Goal: Check status: Check status

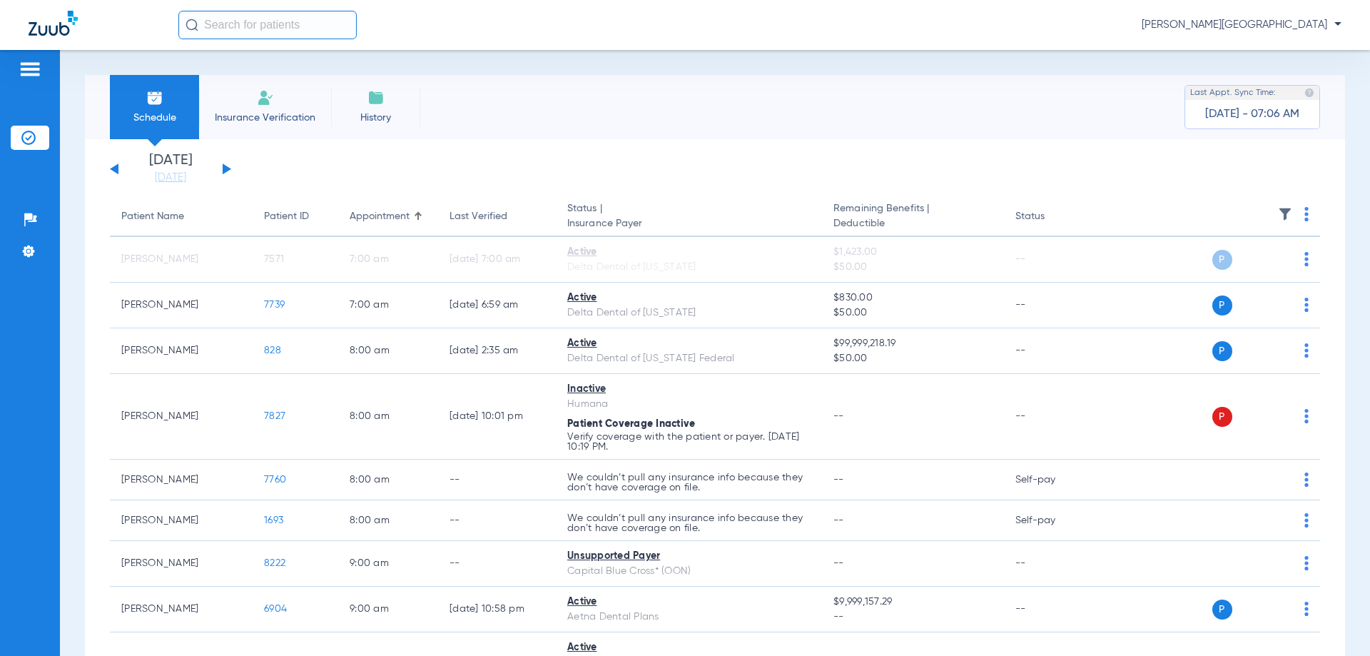
click at [226, 167] on button at bounding box center [227, 168] width 9 height 11
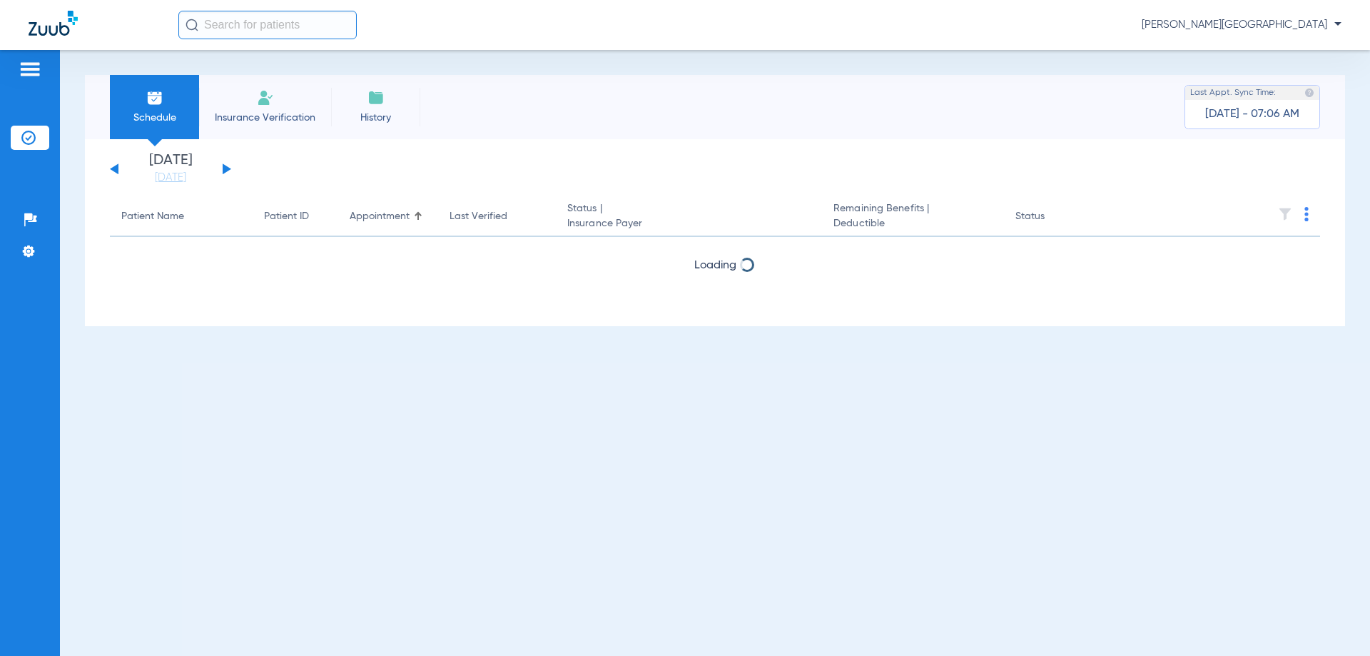
click at [226, 167] on button at bounding box center [227, 168] width 9 height 11
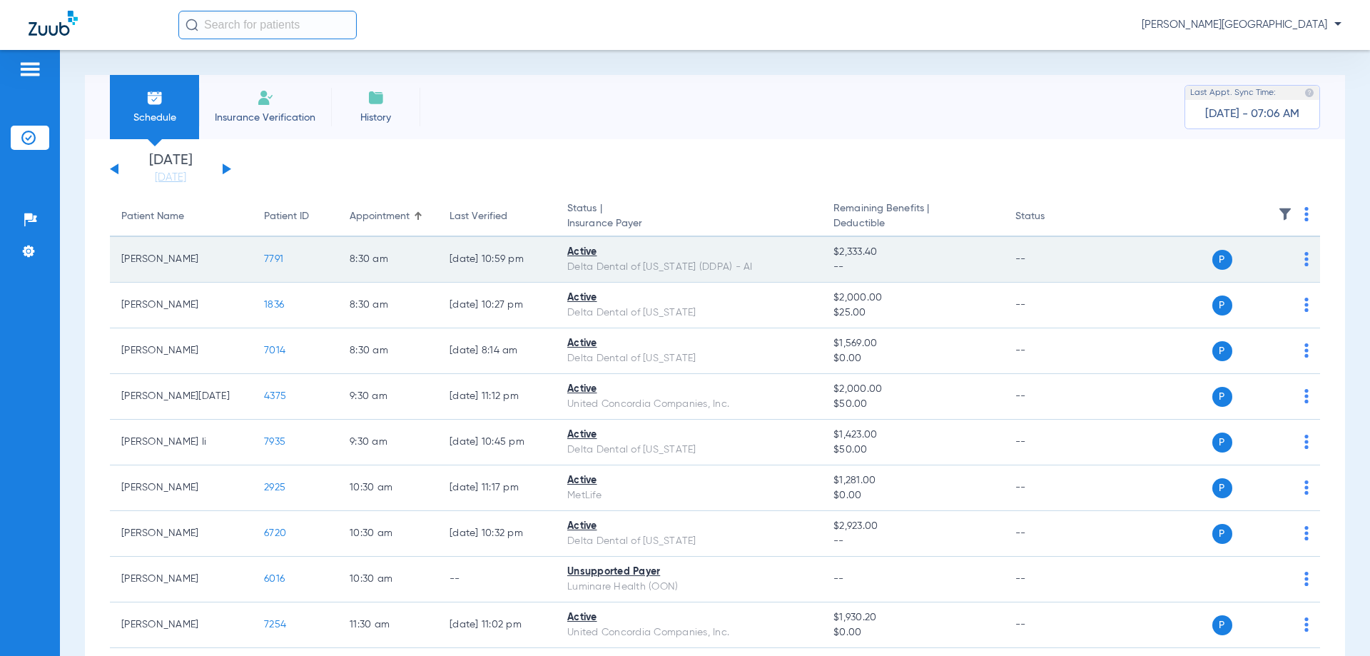
click at [276, 255] on span "7791" at bounding box center [273, 259] width 19 height 10
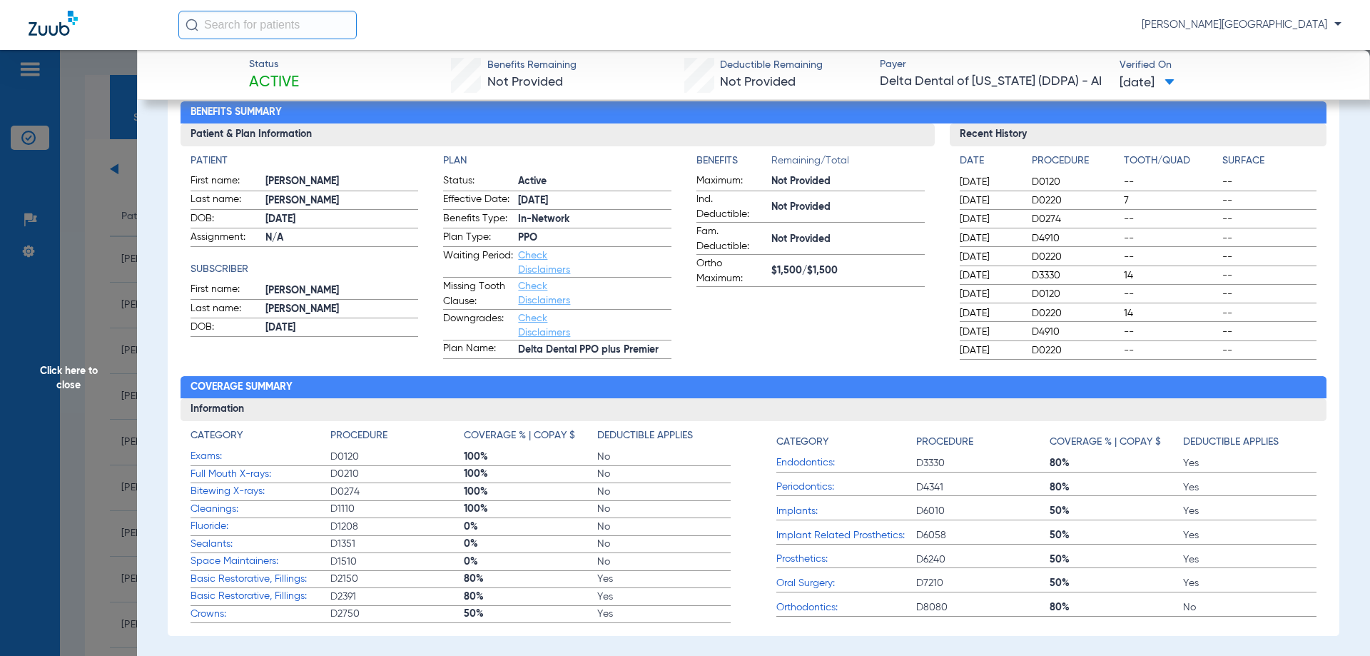
scroll to position [71, 0]
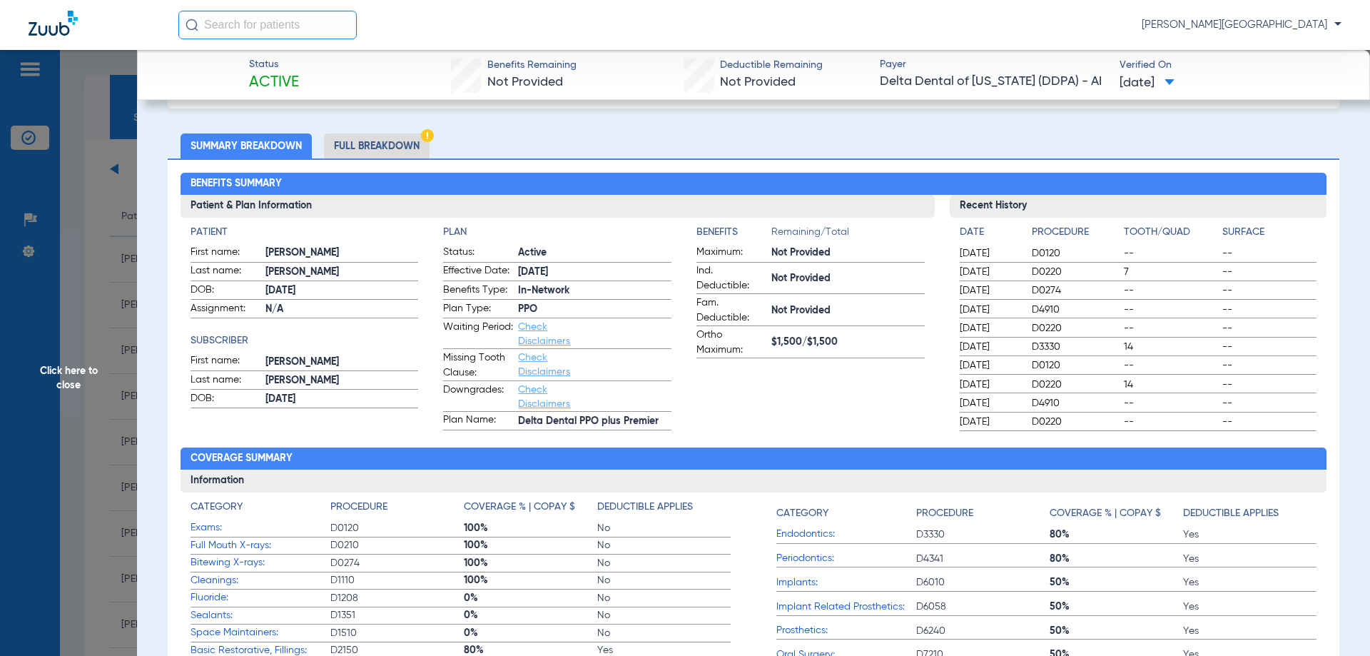
click at [411, 148] on li "Full Breakdown" at bounding box center [377, 145] width 106 height 25
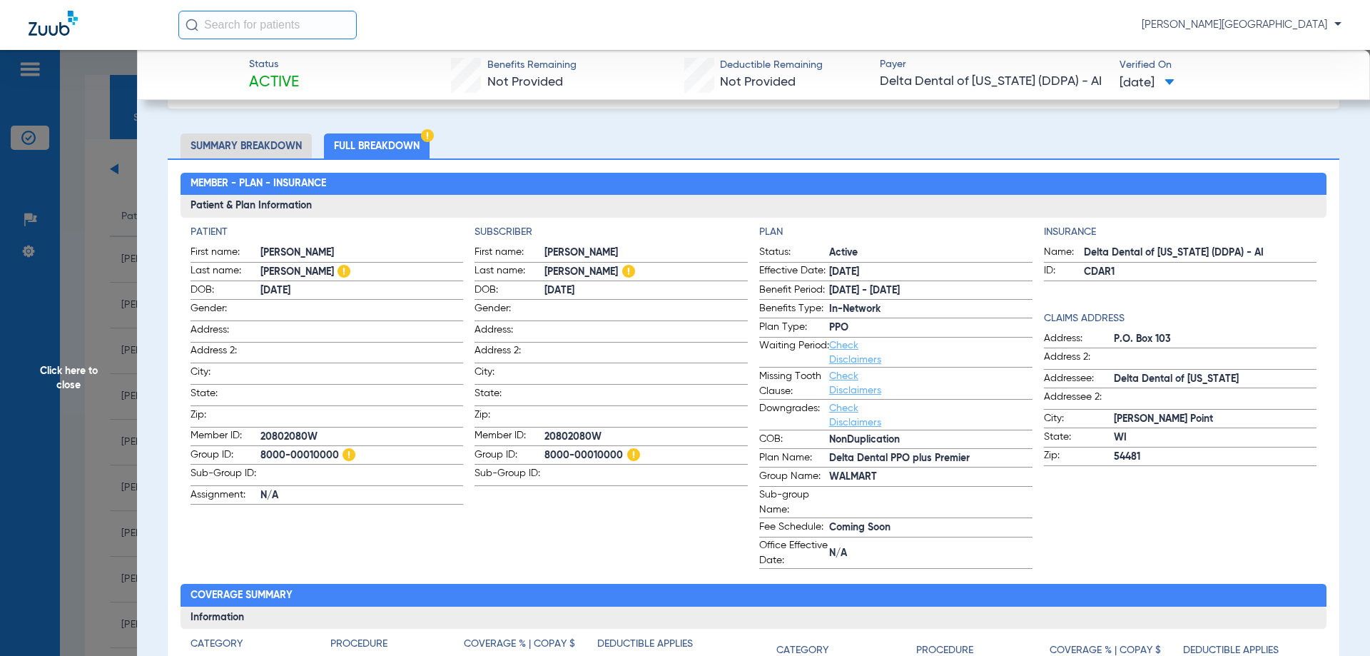
click at [425, 136] on img at bounding box center [427, 135] width 13 height 13
click at [44, 376] on span "Click here to close" at bounding box center [68, 378] width 137 height 656
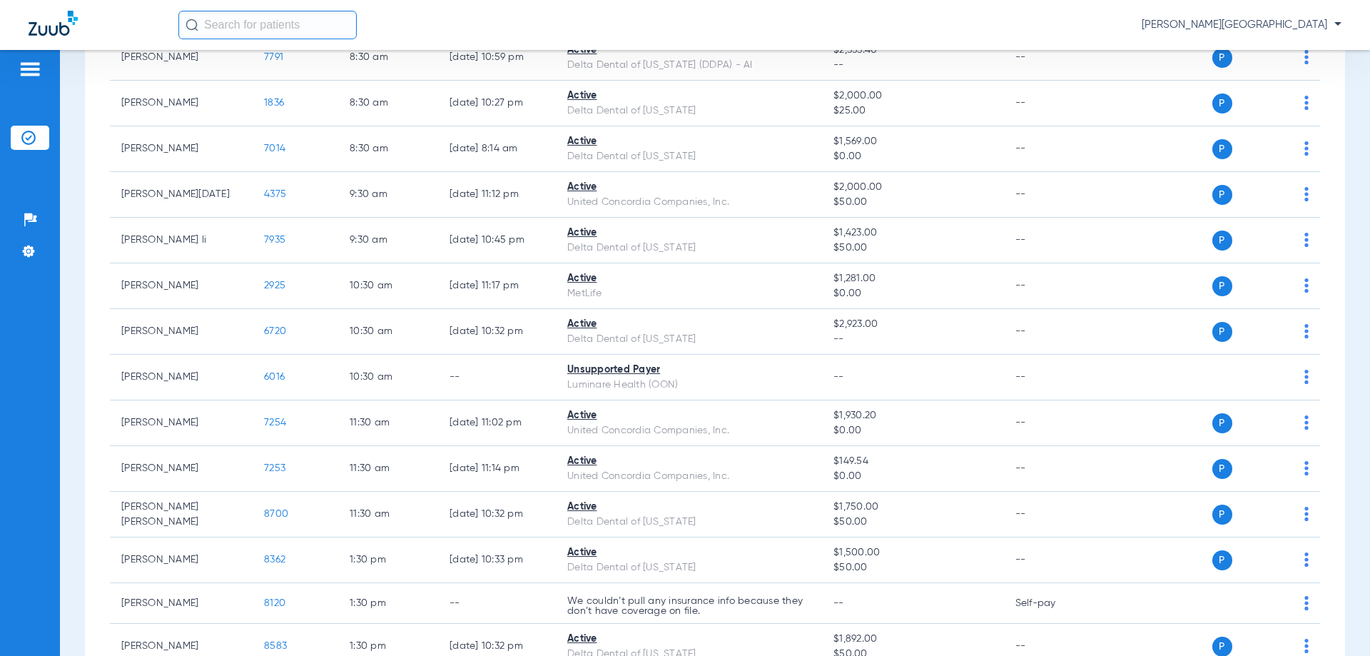
scroll to position [143, 0]
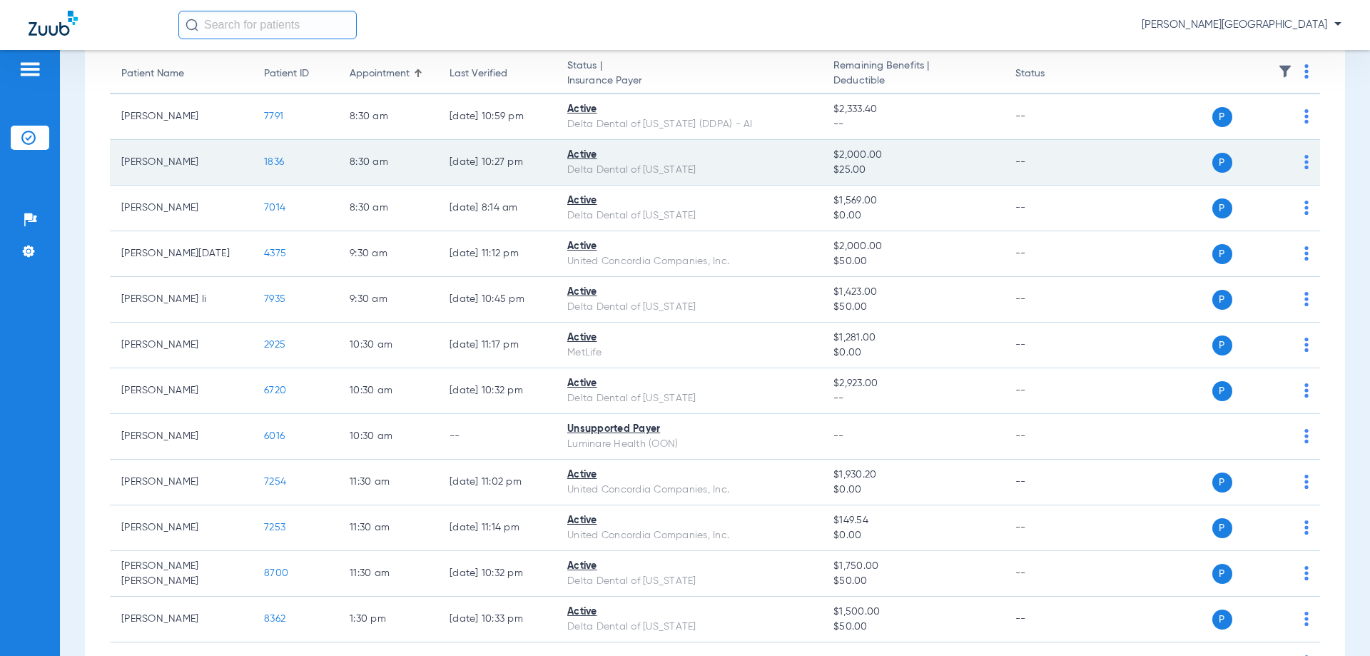
click at [278, 161] on span "1836" at bounding box center [274, 162] width 20 height 10
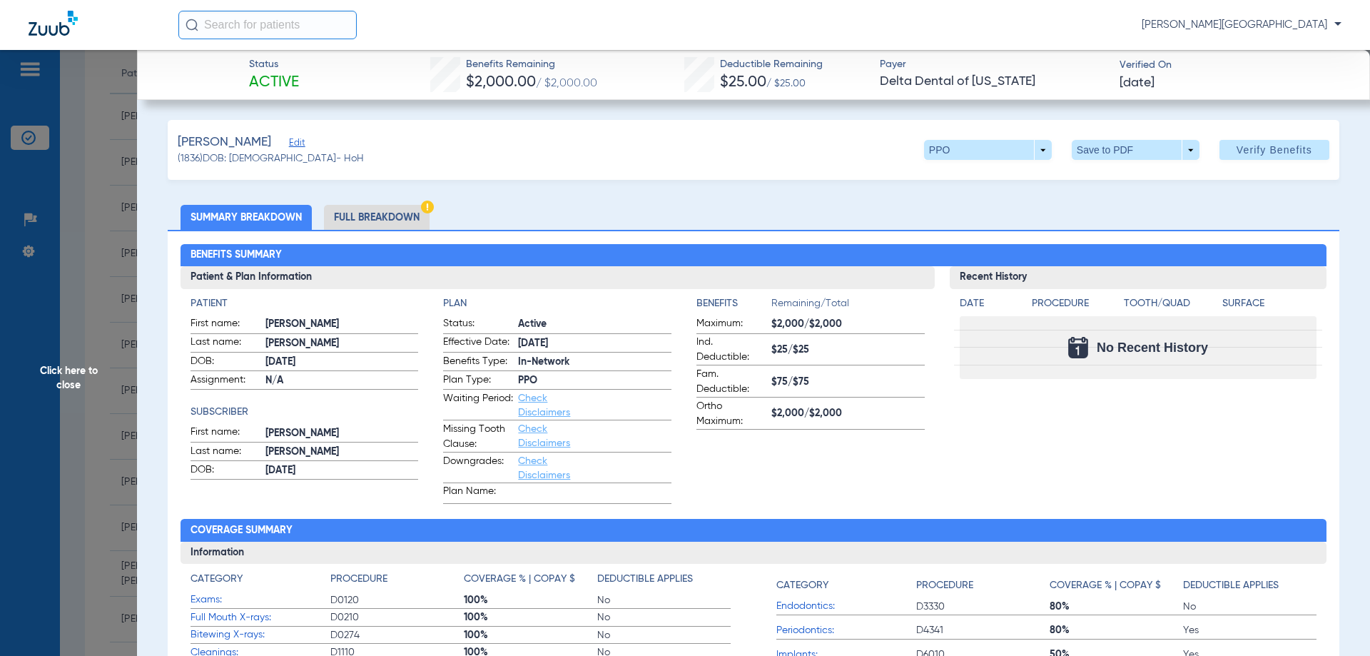
click at [357, 210] on li "Full Breakdown" at bounding box center [377, 217] width 106 height 25
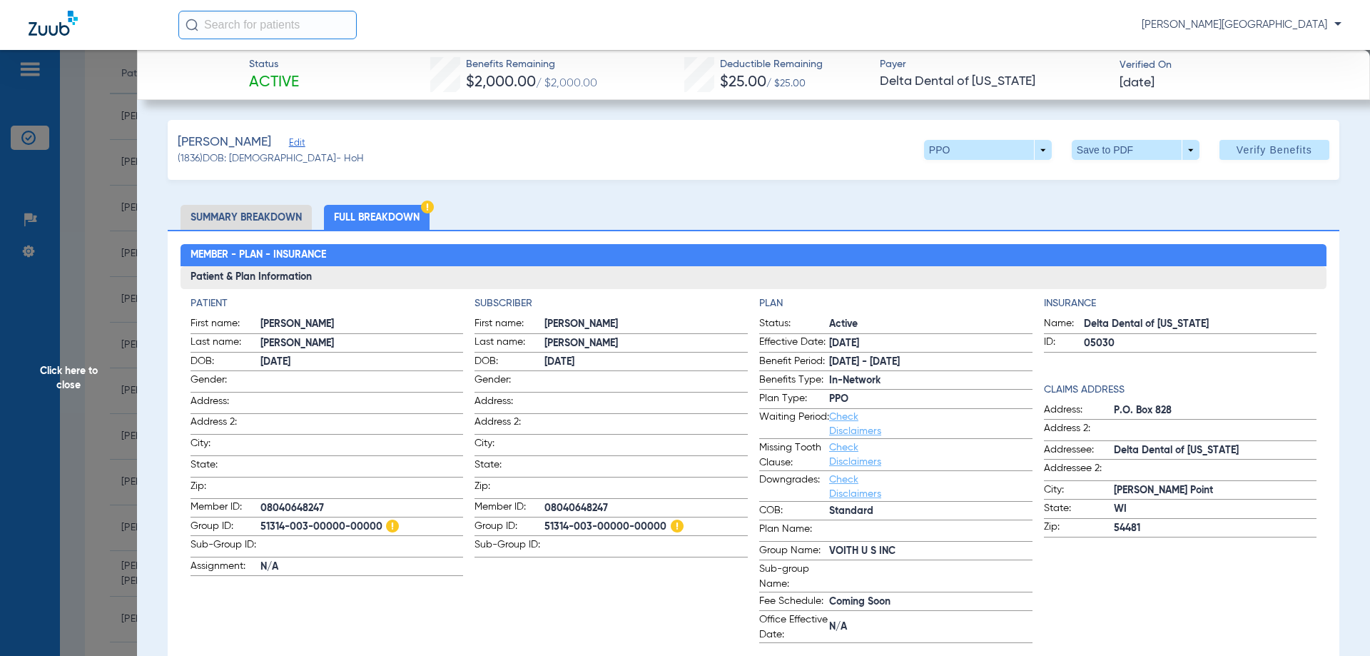
scroll to position [71, 0]
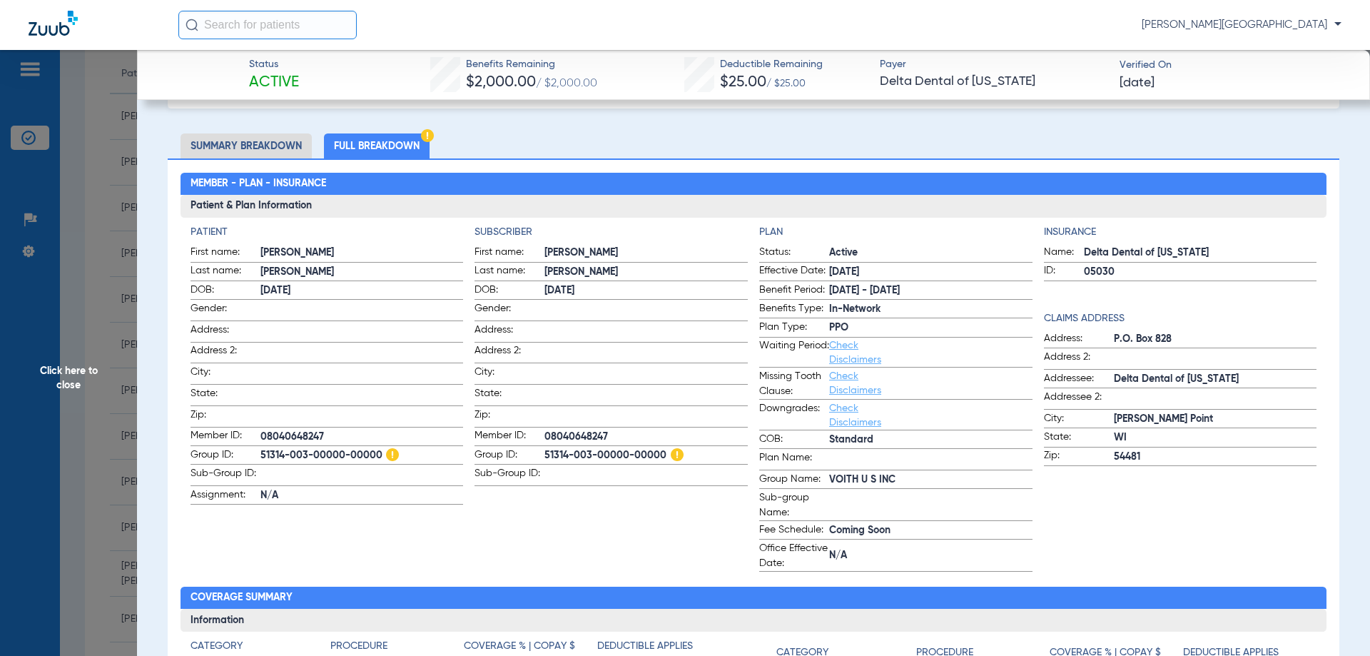
click at [57, 378] on span "Click here to close" at bounding box center [68, 378] width 137 height 656
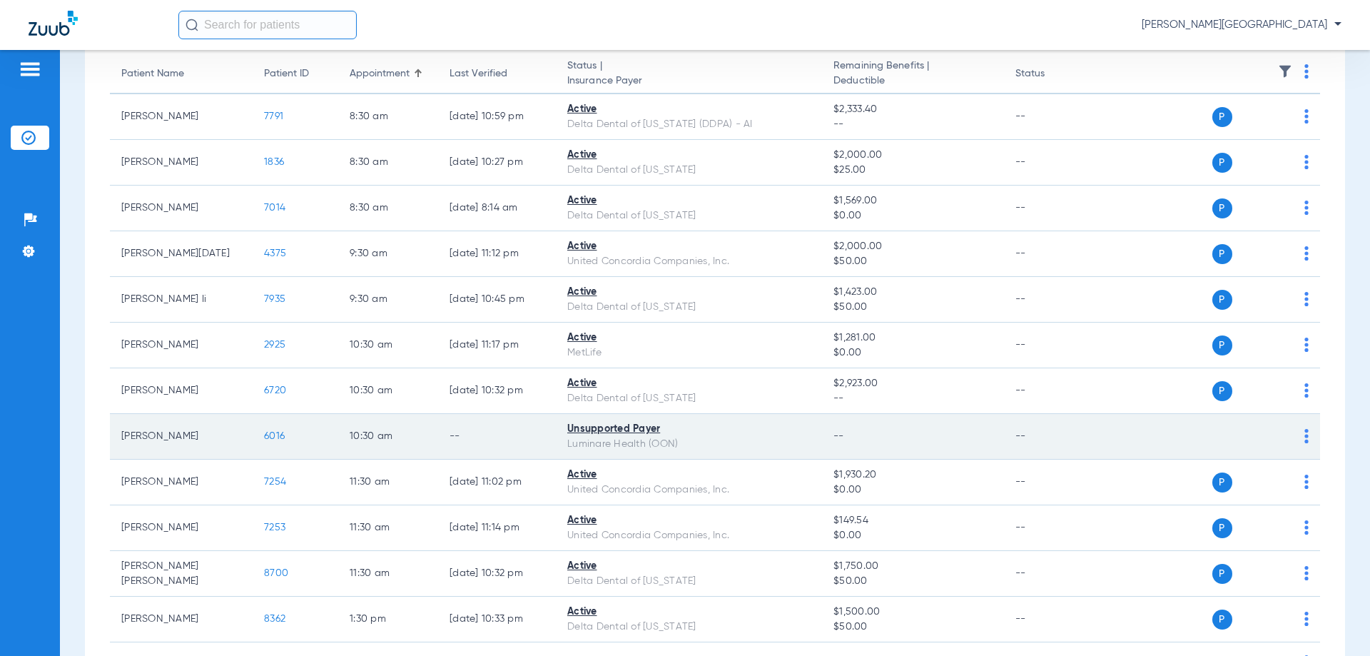
click at [269, 443] on td "6016" at bounding box center [296, 437] width 86 height 46
click at [271, 442] on td "6016" at bounding box center [296, 437] width 86 height 46
click at [273, 435] on span "6016" at bounding box center [274, 436] width 21 height 10
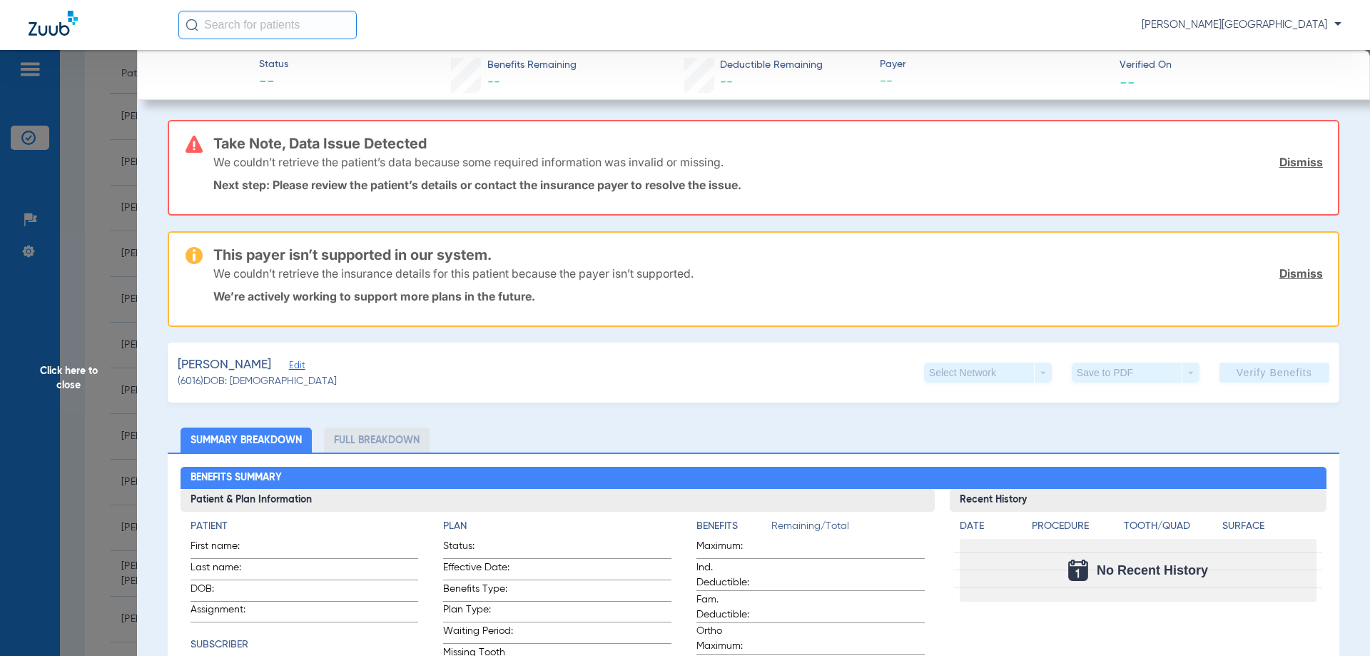
click at [66, 518] on span "Click here to close" at bounding box center [68, 378] width 137 height 656
